Goal: Contribute content

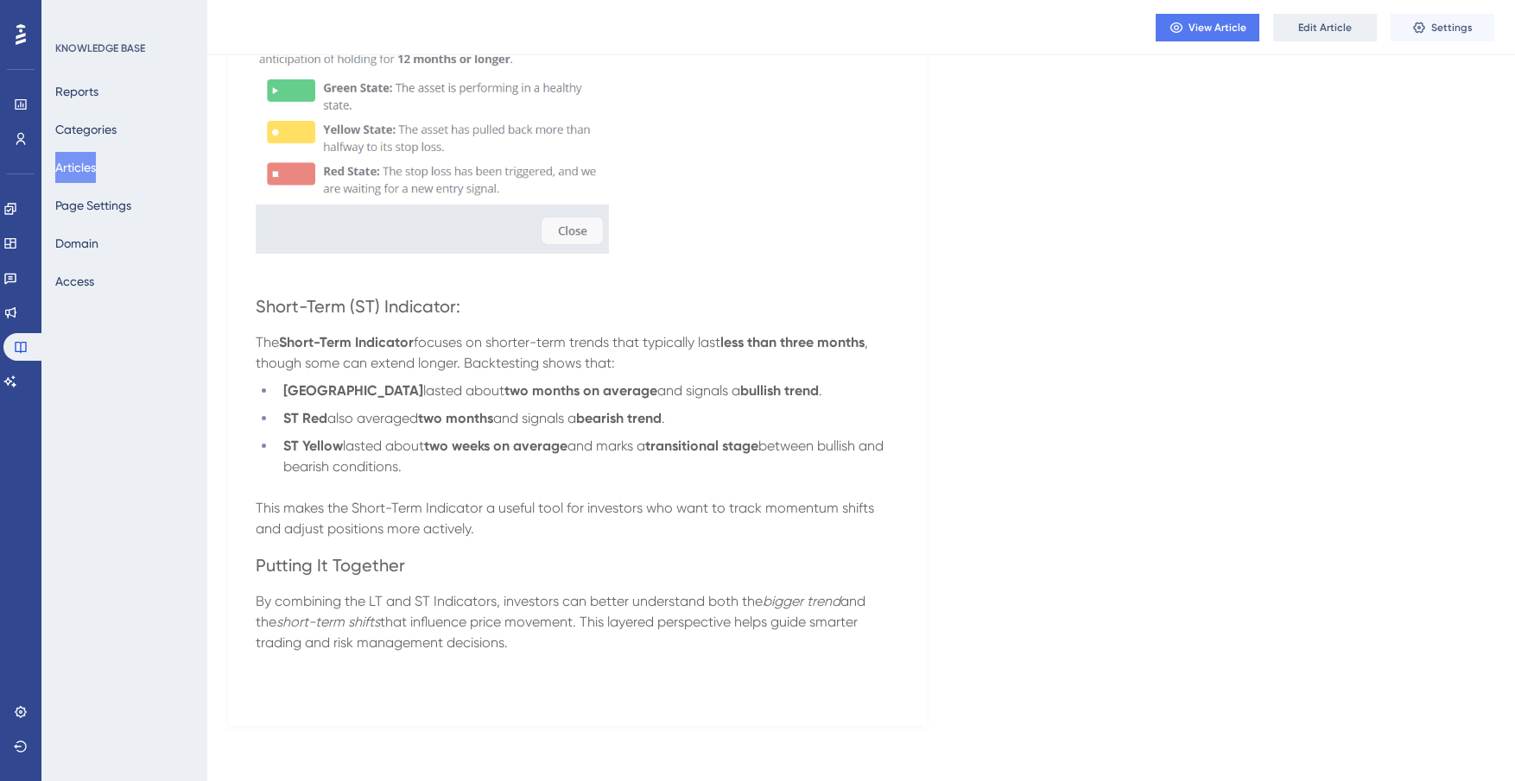
click at [1299, 28] on span "Edit Article" at bounding box center [1325, 28] width 54 height 14
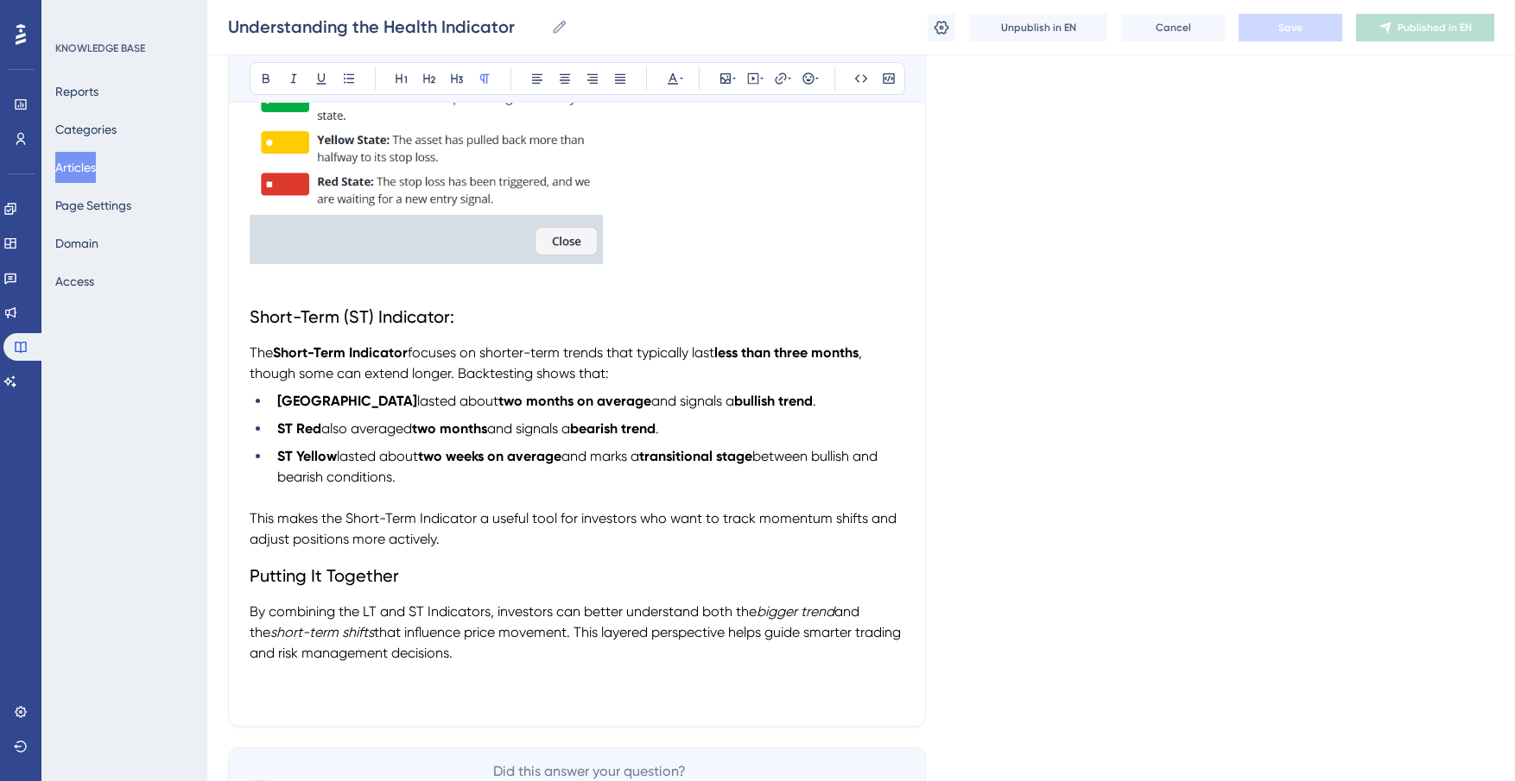
scroll to position [684, 0]
click at [575, 539] on p "This makes the Short-Term Indicator a useful tool for investors who want to tra…" at bounding box center [577, 528] width 655 height 41
click at [530, 494] on p at bounding box center [577, 497] width 655 height 21
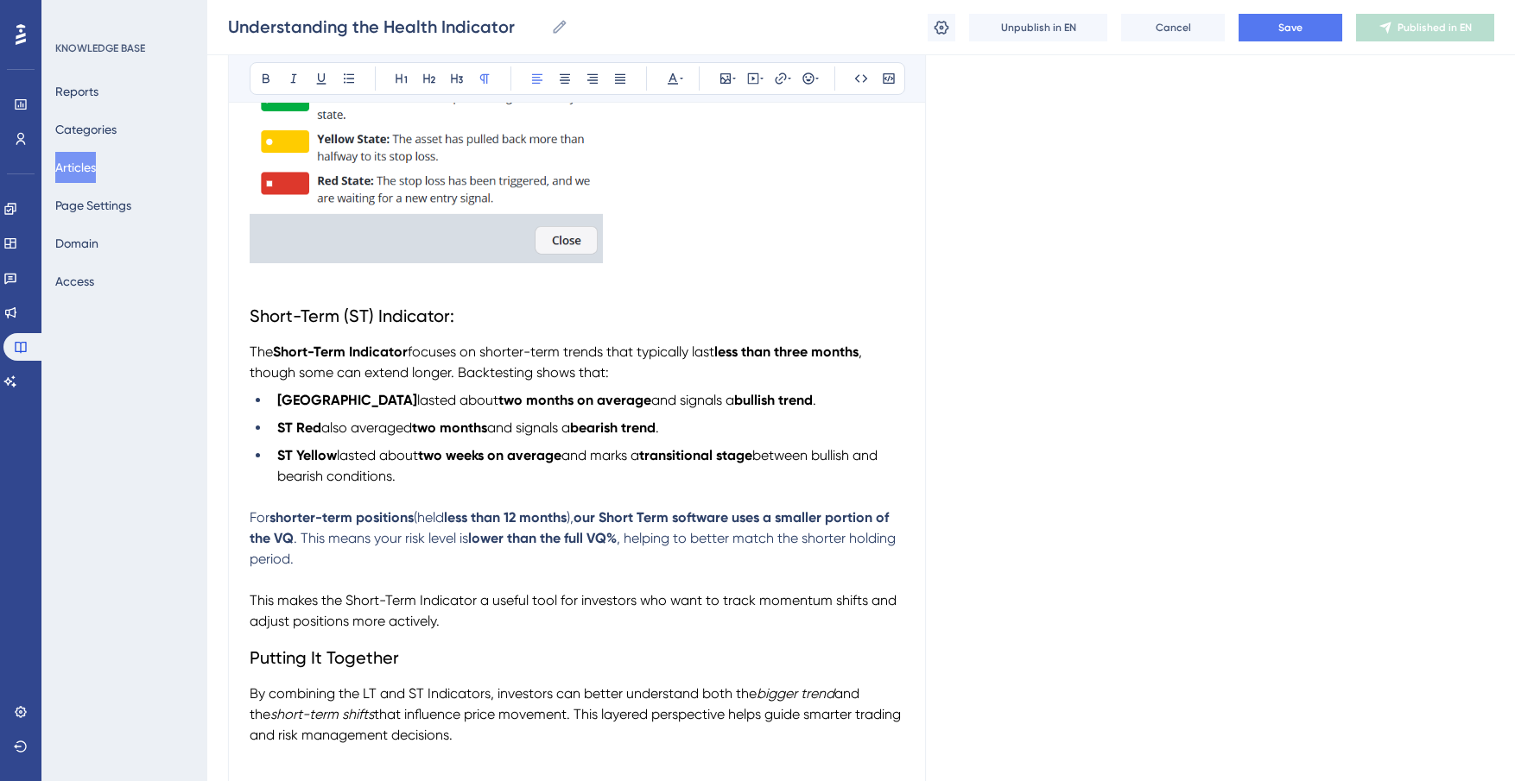
drag, startPoint x: 319, startPoint y: 558, endPoint x: 309, endPoint y: 559, distance: 9.5
click at [309, 559] on p "For shorter-term positions (held less than 12 months ), our Short Term software…" at bounding box center [577, 539] width 655 height 62
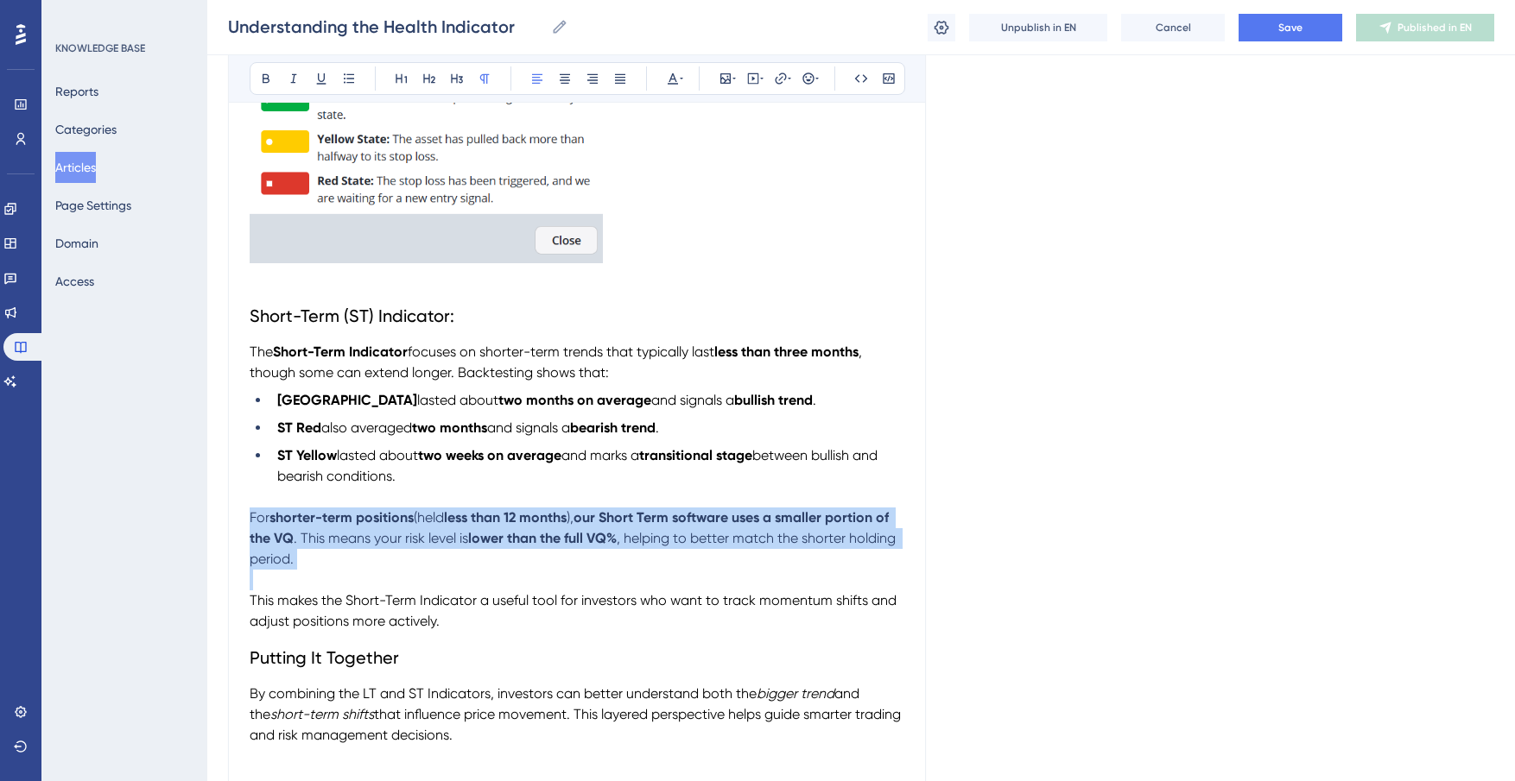
drag, startPoint x: 309, startPoint y: 559, endPoint x: 223, endPoint y: 511, distance: 98.6
click at [223, 511] on div "Performance Users Engagement Widgets Feedback Product Updates Knowledge Base AI…" at bounding box center [860, 128] width 1307 height 1624
click at [670, 79] on icon at bounding box center [673, 79] width 14 height 14
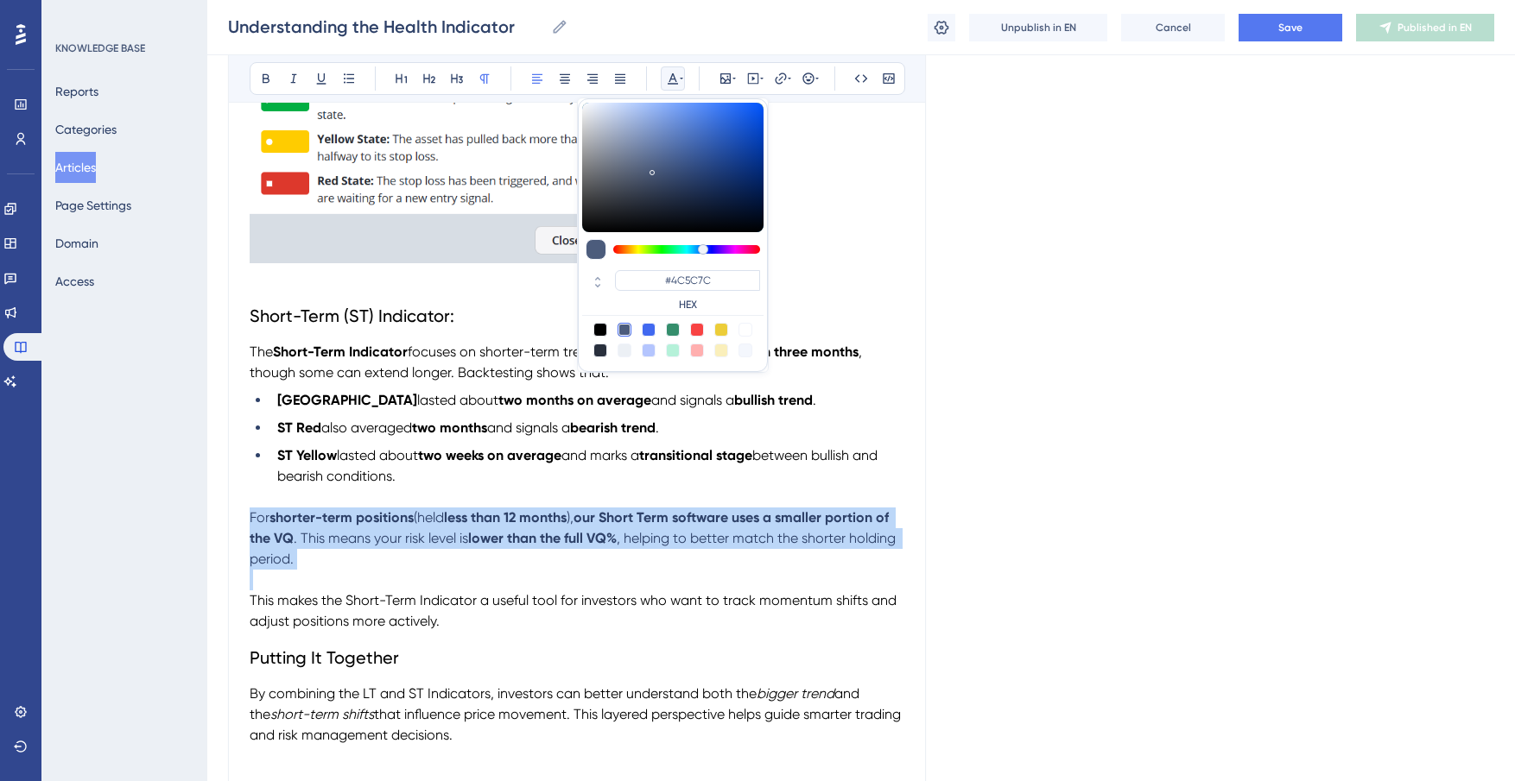
click at [598, 332] on div at bounding box center [600, 330] width 14 height 14
type input "#000000"
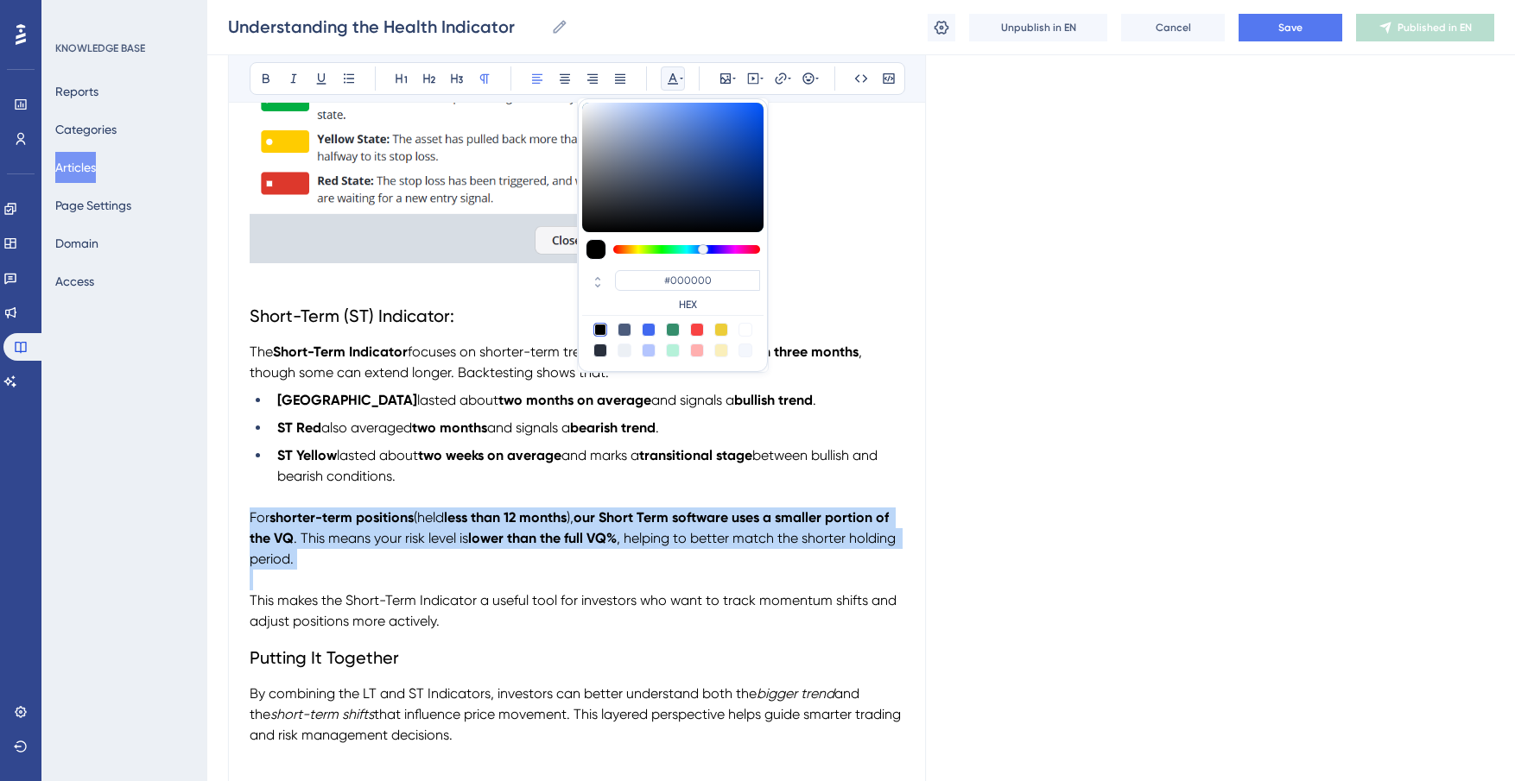
click at [521, 565] on p "For shorter-term positions (held less than 12 months ), our Short Term software…" at bounding box center [577, 539] width 655 height 62
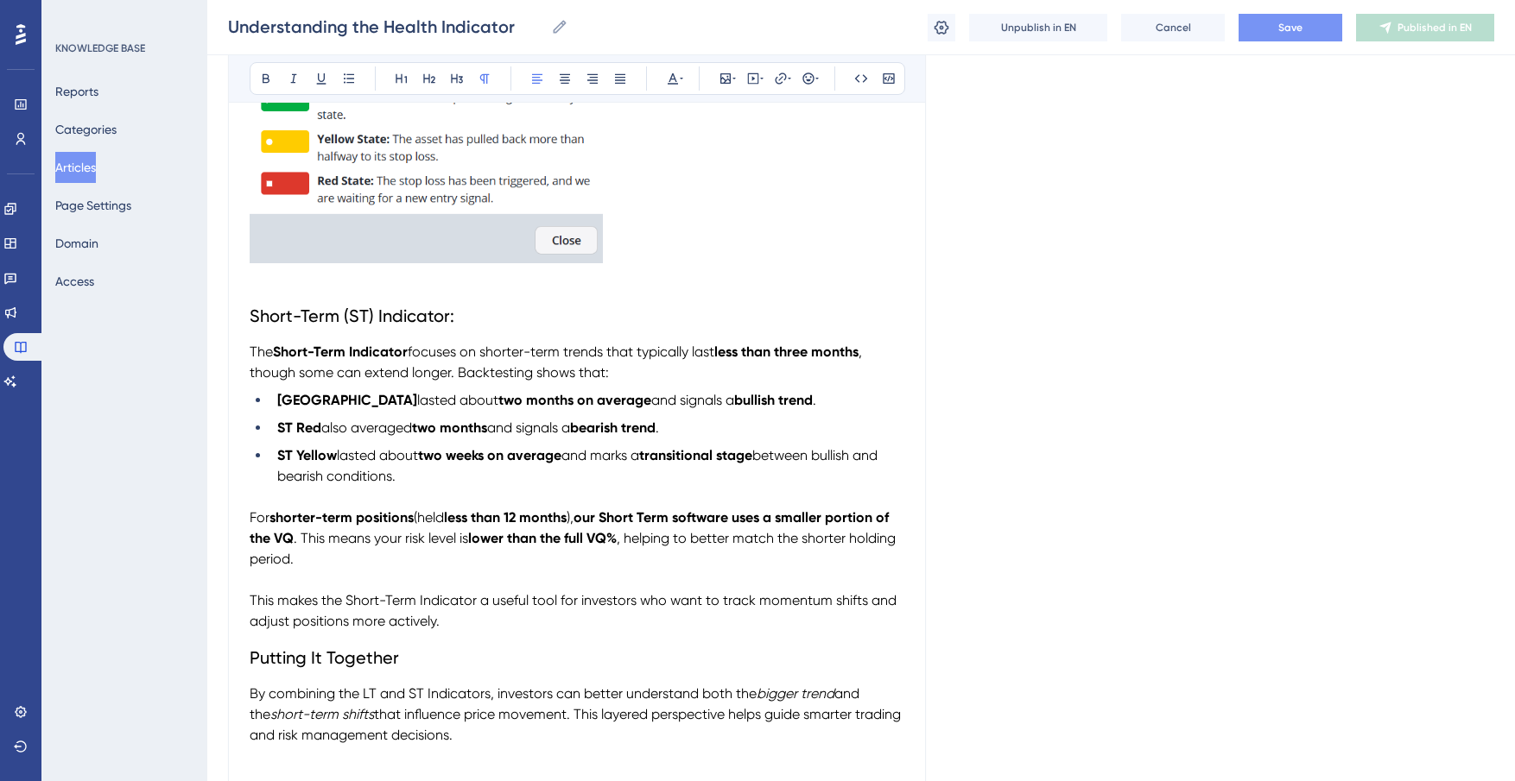
click at [1325, 33] on button "Save" at bounding box center [1290, 28] width 104 height 28
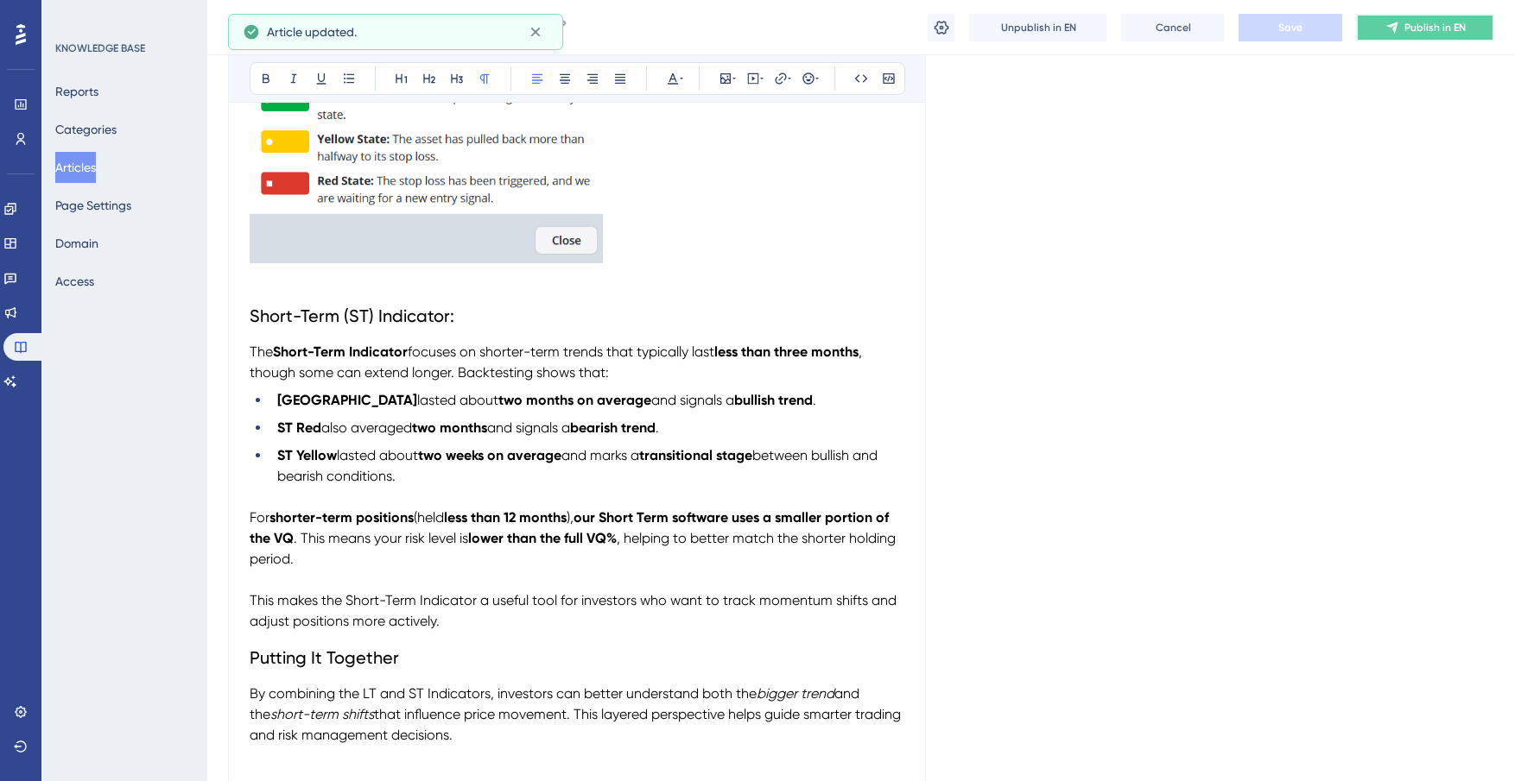
click at [1395, 22] on icon at bounding box center [1391, 27] width 11 height 11
